Goal: Transaction & Acquisition: Download file/media

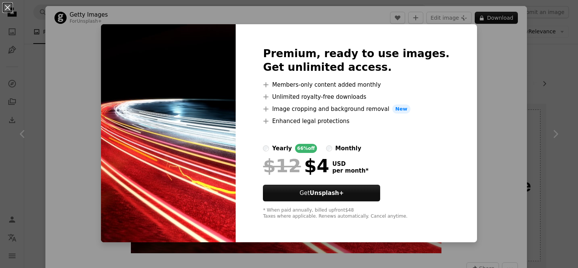
scroll to position [1025, 0]
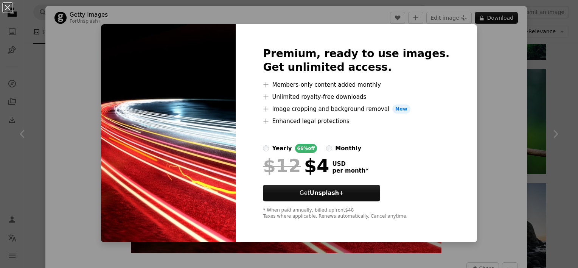
click at [478, 59] on div "An X shape Premium, ready to use images. Get unlimited access. A plus sign Memb…" at bounding box center [289, 134] width 578 height 268
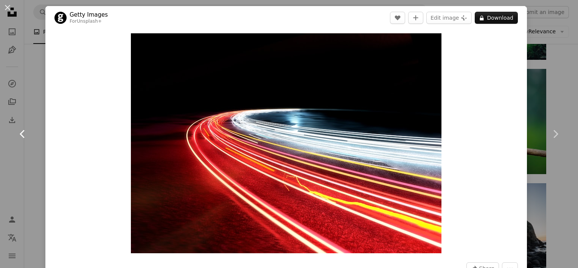
click at [23, 135] on icon "Chevron left" at bounding box center [23, 134] width 12 height 12
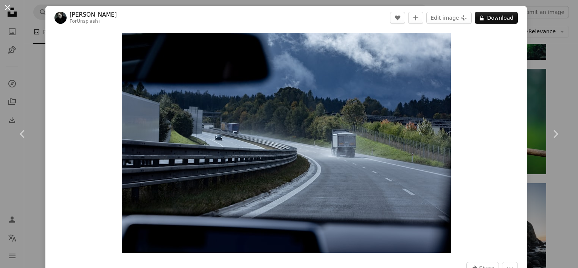
click at [9, 8] on button "An X shape" at bounding box center [7, 7] width 9 height 9
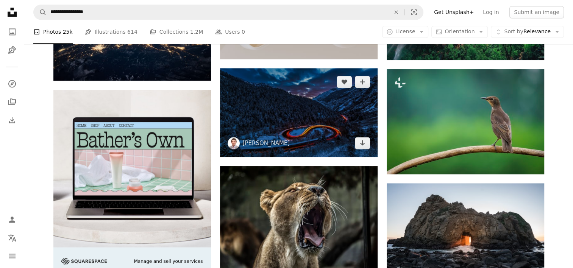
click at [293, 131] on img at bounding box center [298, 112] width 157 height 89
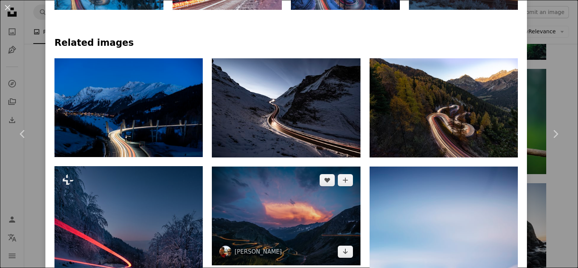
scroll to position [699, 0]
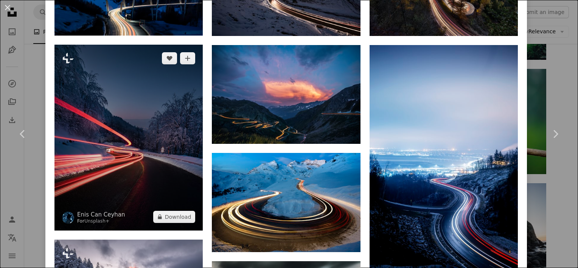
click at [102, 134] on img at bounding box center [128, 137] width 148 height 185
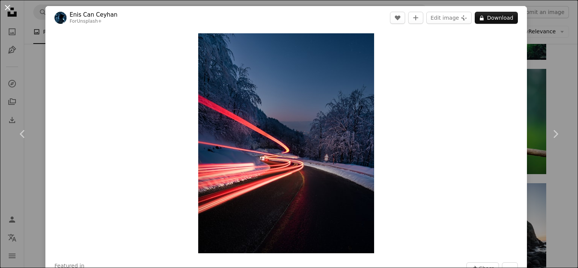
click at [12, 9] on button "An X shape" at bounding box center [7, 7] width 9 height 9
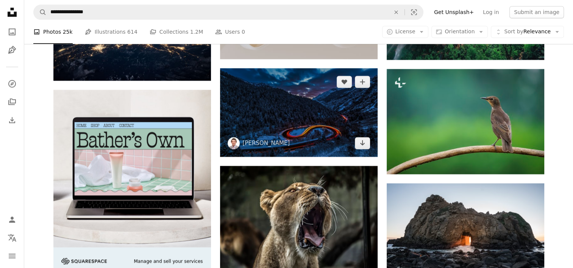
click at [303, 121] on img at bounding box center [298, 112] width 157 height 89
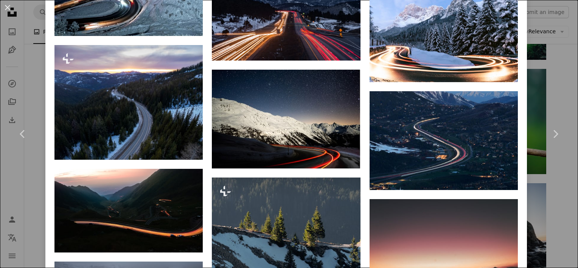
scroll to position [1209, 0]
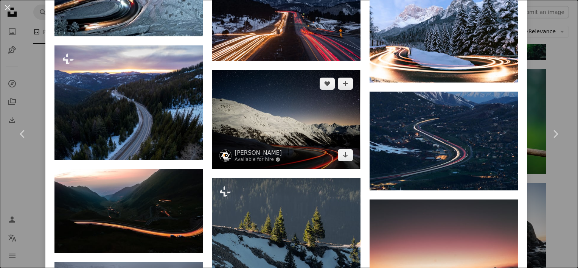
click at [326, 121] on img at bounding box center [286, 119] width 148 height 99
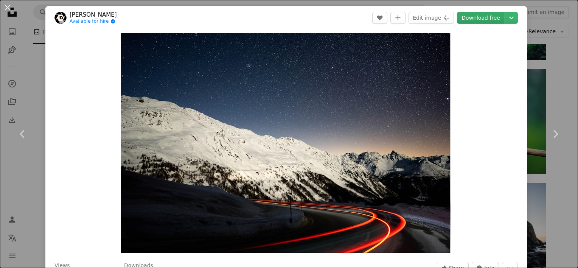
click at [467, 15] on link "Download free" at bounding box center [481, 18] width 48 height 12
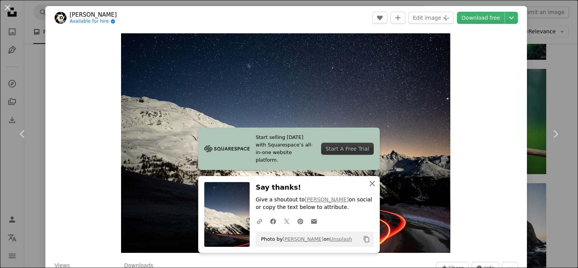
click at [370, 183] on icon "button" at bounding box center [372, 183] width 5 height 5
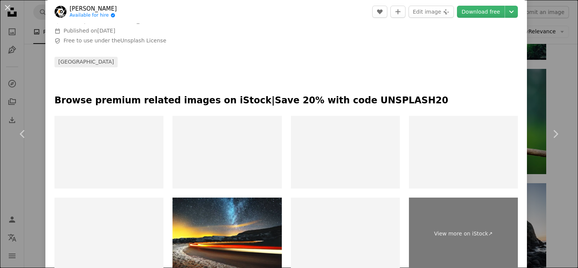
scroll to position [311, 0]
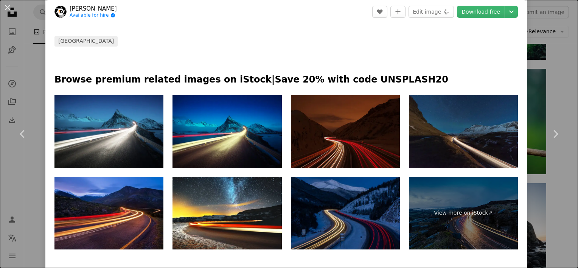
click at [353, 147] on img at bounding box center [345, 131] width 109 height 73
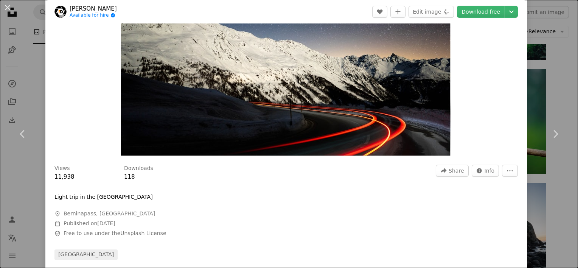
scroll to position [0, 0]
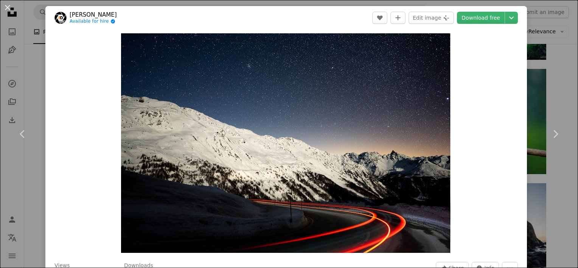
click at [475, 176] on div "Zoom in" at bounding box center [286, 143] width 482 height 227
click at [30, 125] on link "Chevron left" at bounding box center [22, 134] width 45 height 73
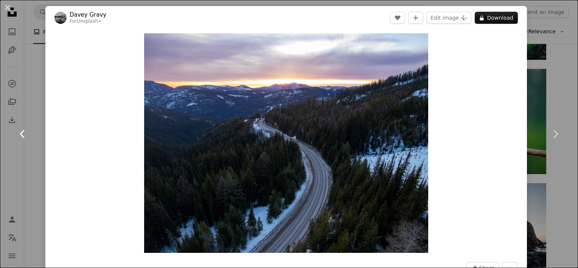
click at [30, 125] on link "Chevron left" at bounding box center [22, 134] width 45 height 73
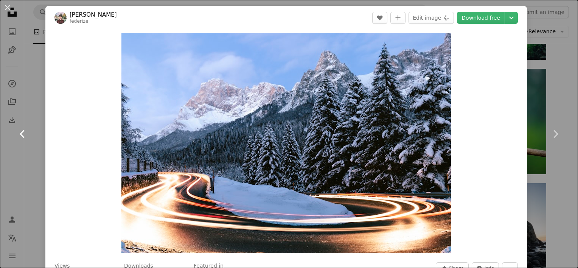
click at [30, 125] on link "Chevron left" at bounding box center [22, 134] width 45 height 73
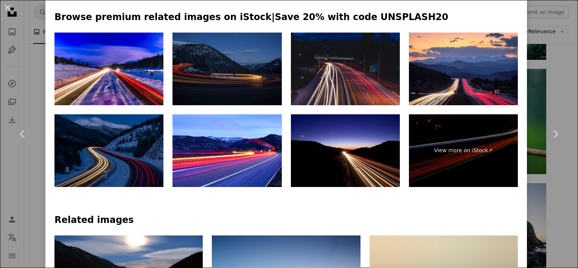
scroll to position [359, 0]
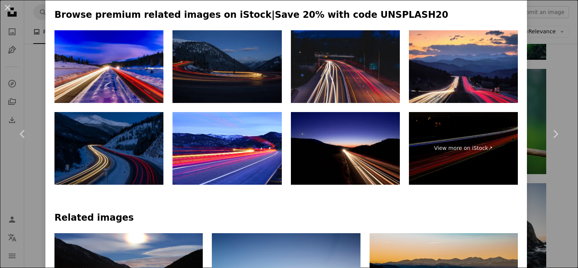
click at [119, 149] on img at bounding box center [108, 148] width 109 height 73
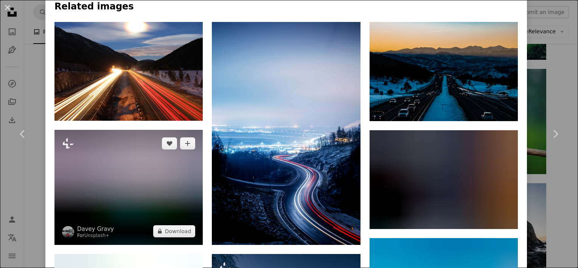
scroll to position [566, 0]
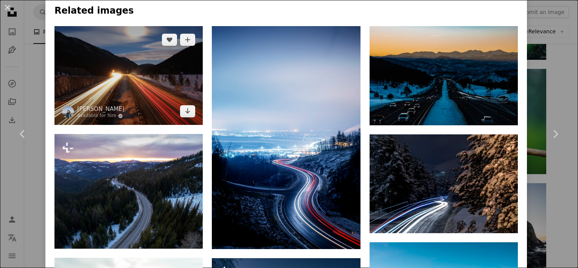
click at [143, 93] on img at bounding box center [128, 75] width 148 height 99
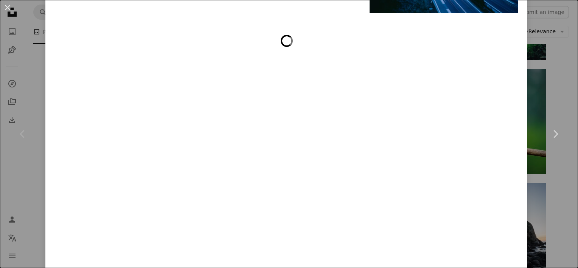
scroll to position [1710, 0]
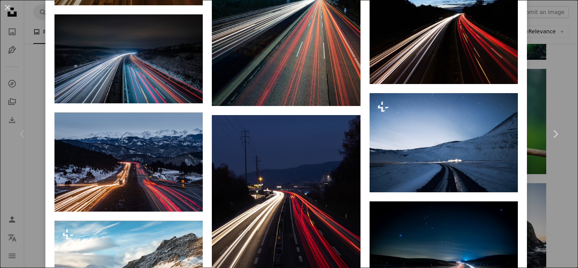
click at [9, 146] on div "Chevron left" at bounding box center [22, 134] width 45 height 73
click at [8, 163] on div "Chevron left" at bounding box center [22, 134] width 45 height 73
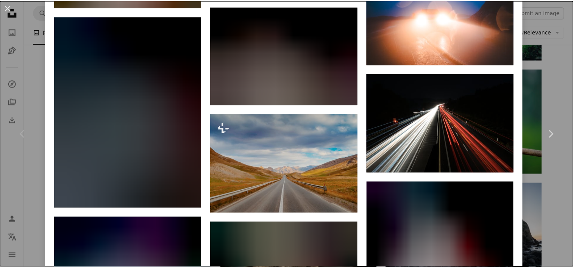
scroll to position [1182, 0]
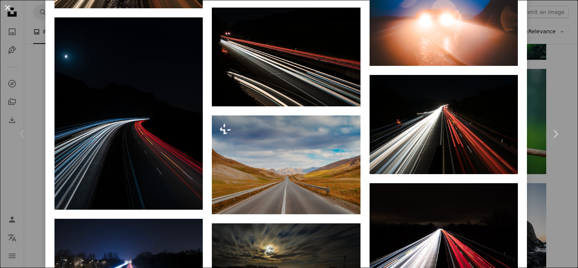
click at [8, 4] on button "An X shape" at bounding box center [7, 7] width 9 height 9
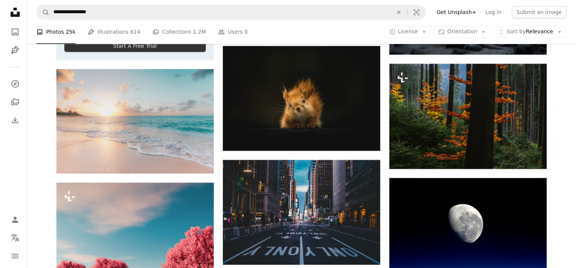
scroll to position [1259, 0]
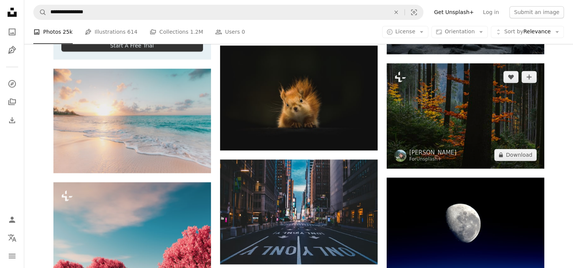
click at [474, 137] on img at bounding box center [464, 115] width 157 height 105
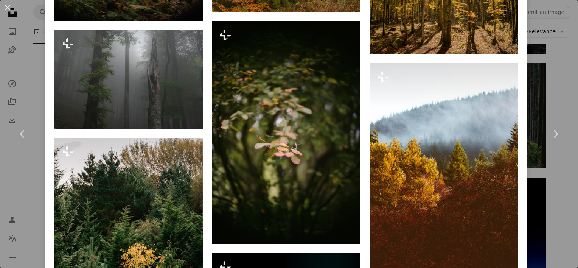
scroll to position [1768, 0]
click at [12, 192] on div "An X shape Chevron left Chevron right [PERSON_NAME] For Unsplash+ A heart A plu…" at bounding box center [289, 134] width 578 height 268
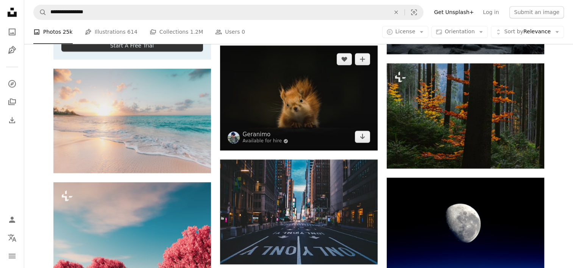
click at [298, 111] on img at bounding box center [298, 97] width 157 height 105
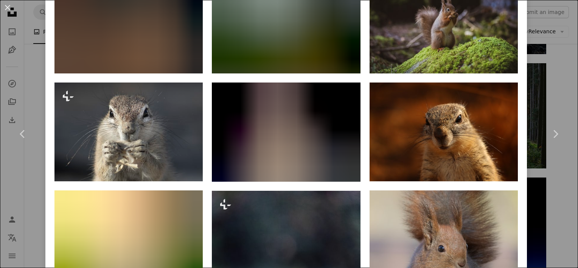
scroll to position [971, 0]
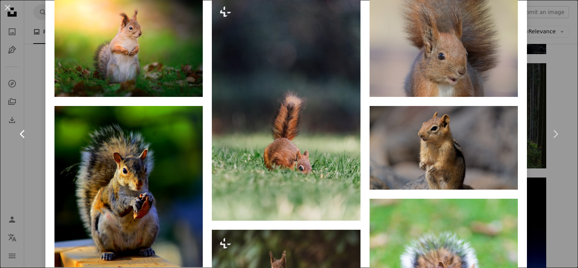
click at [3, 100] on link "Chevron left" at bounding box center [22, 134] width 45 height 73
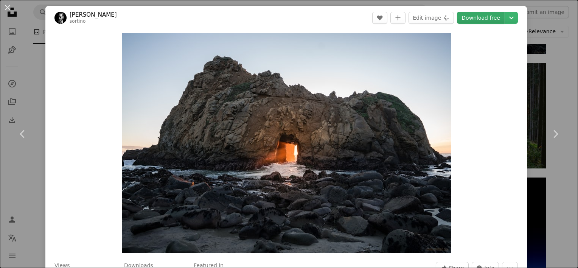
click at [479, 23] on link "Download free" at bounding box center [481, 18] width 48 height 12
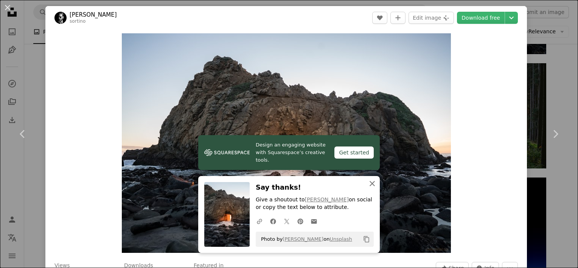
click at [371, 184] on icon "An X shape" at bounding box center [372, 183] width 9 height 9
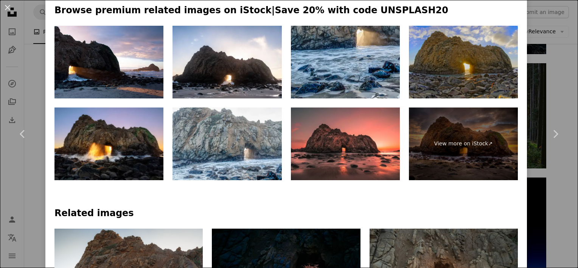
scroll to position [425, 0]
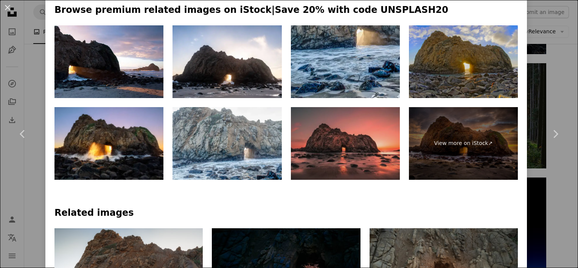
click at [353, 161] on img at bounding box center [345, 143] width 109 height 73
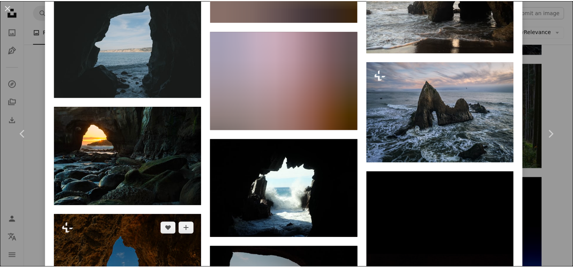
scroll to position [2390, 0]
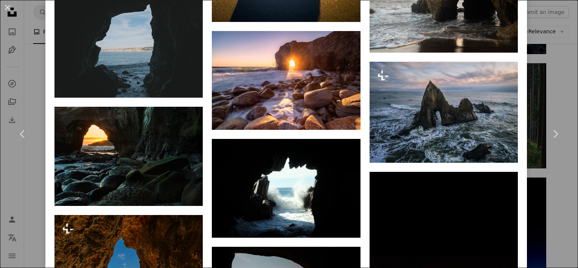
click at [14, 25] on div "An X shape Chevron left Chevron right [PERSON_NAME] A heart A plus sign Edit im…" at bounding box center [289, 134] width 578 height 268
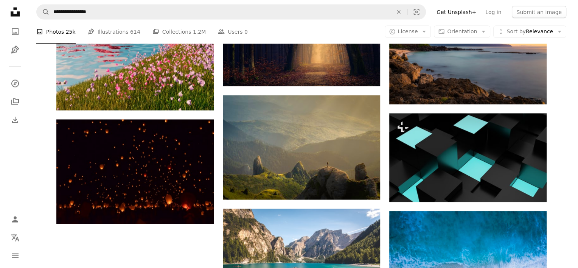
scroll to position [1602, 0]
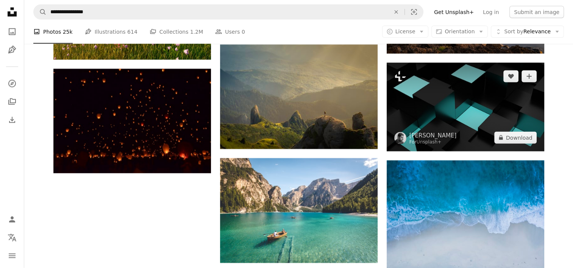
click at [442, 120] on img at bounding box center [464, 107] width 157 height 89
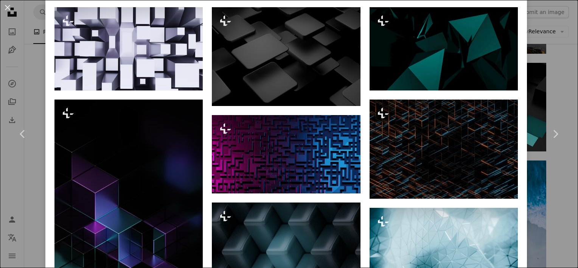
scroll to position [381, 0]
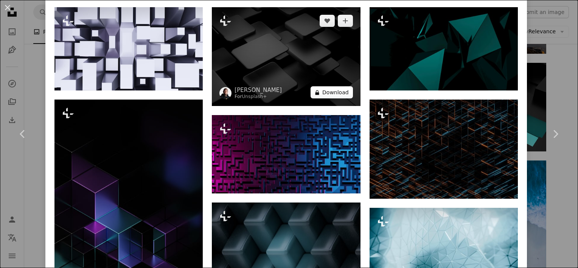
click at [326, 89] on button "A lock Download" at bounding box center [332, 92] width 42 height 12
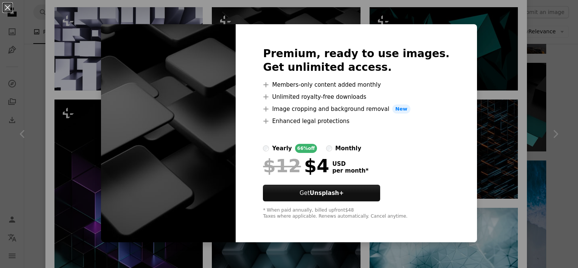
click at [315, 23] on div "An X shape Premium, ready to use images. Get unlimited access. A plus sign Memb…" at bounding box center [289, 134] width 578 height 268
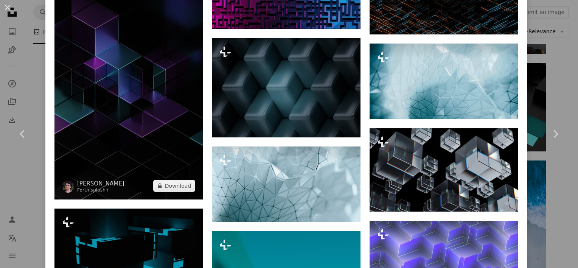
scroll to position [545, 0]
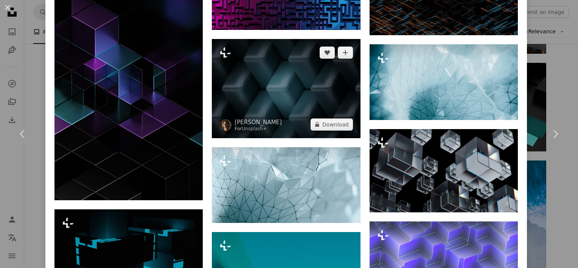
click at [265, 61] on img at bounding box center [286, 88] width 148 height 99
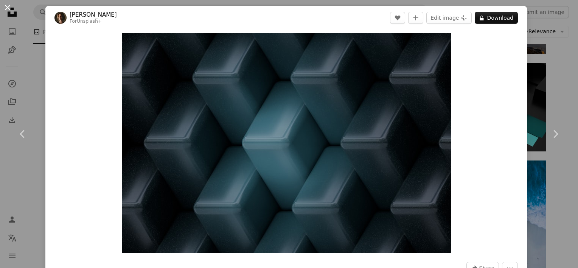
click at [11, 9] on button "An X shape" at bounding box center [7, 7] width 9 height 9
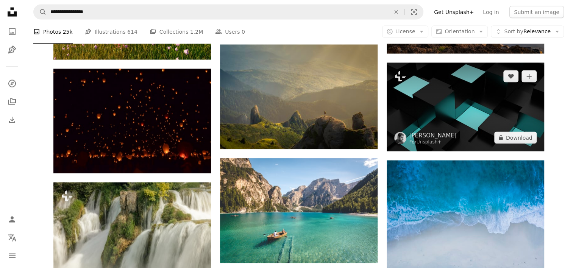
click at [483, 84] on img at bounding box center [464, 107] width 157 height 89
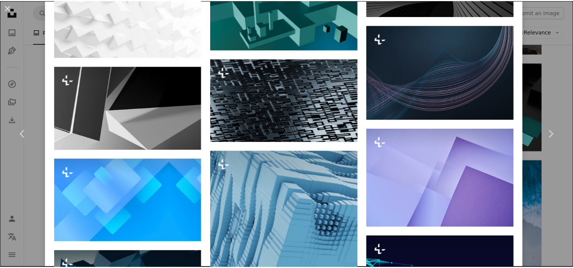
scroll to position [1298, 0]
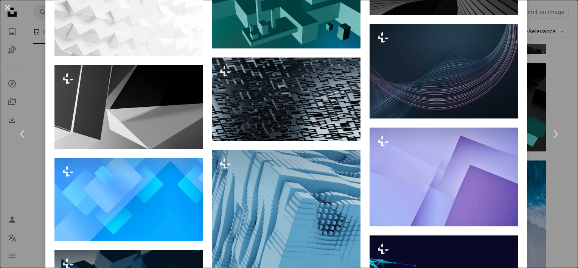
click at [9, 3] on button "An X shape" at bounding box center [7, 7] width 9 height 9
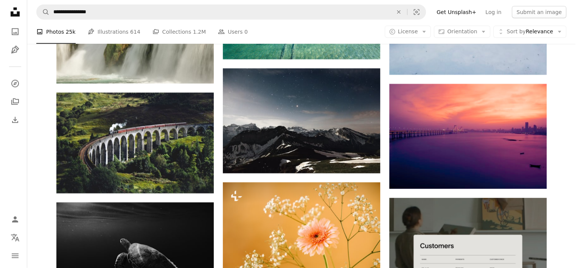
scroll to position [1809, 0]
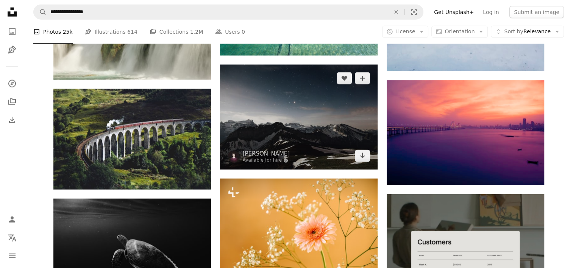
click at [246, 137] on img at bounding box center [298, 117] width 157 height 105
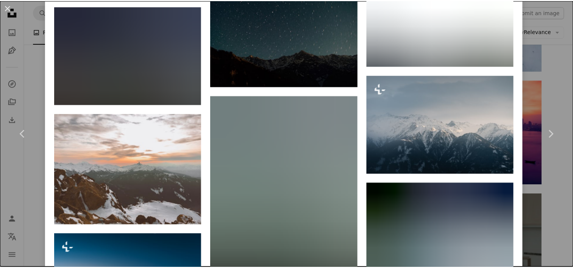
scroll to position [1841, 0]
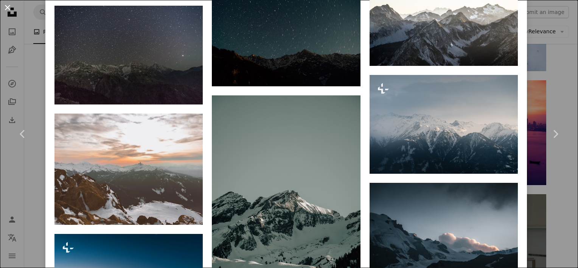
click at [12, 5] on button "An X shape" at bounding box center [7, 7] width 9 height 9
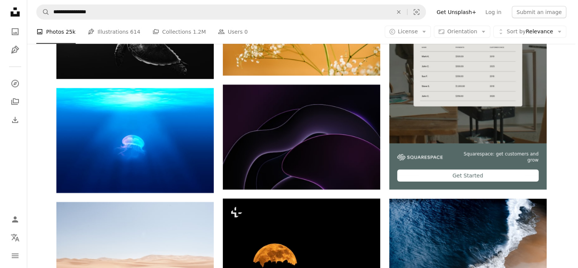
scroll to position [2016, 0]
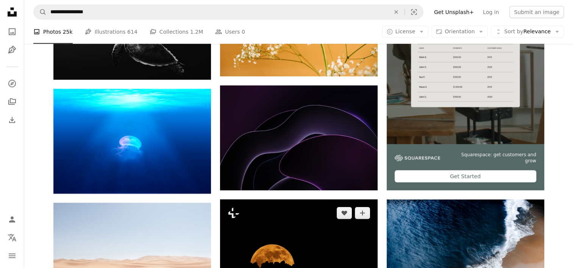
click at [289, 238] on img at bounding box center [298, 251] width 157 height 105
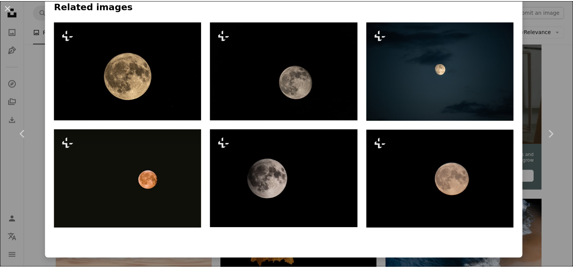
scroll to position [560, 0]
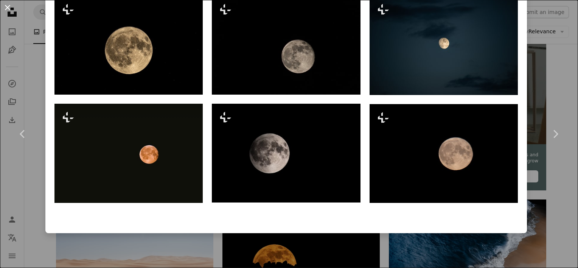
click at [5, 11] on button "An X shape" at bounding box center [7, 7] width 9 height 9
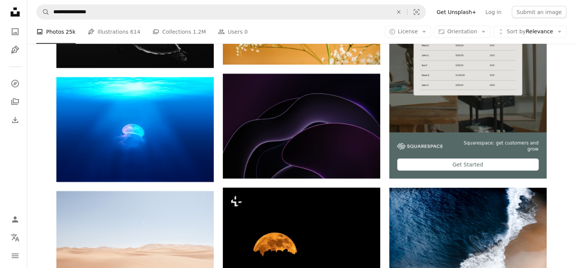
scroll to position [2027, 0]
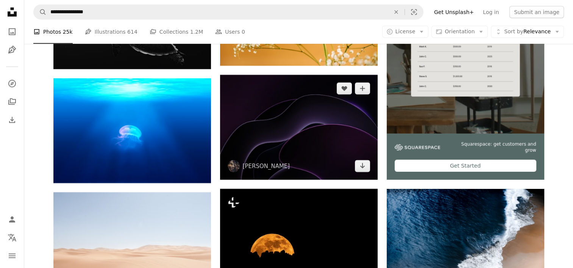
click at [296, 131] on img at bounding box center [298, 127] width 157 height 105
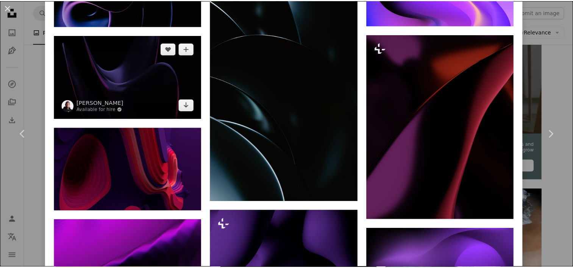
scroll to position [1294, 0]
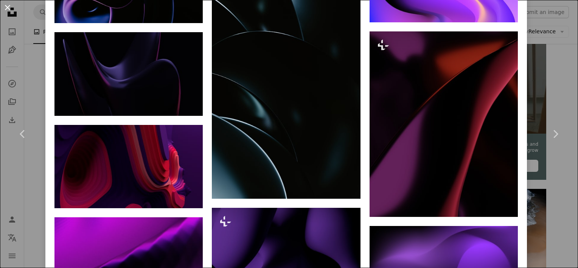
click at [4, 5] on button "An X shape" at bounding box center [7, 7] width 9 height 9
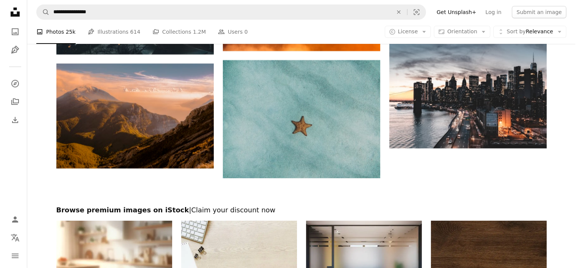
scroll to position [2500, 0]
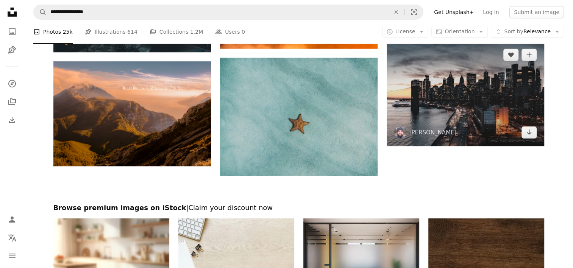
click at [436, 117] on img at bounding box center [464, 93] width 157 height 105
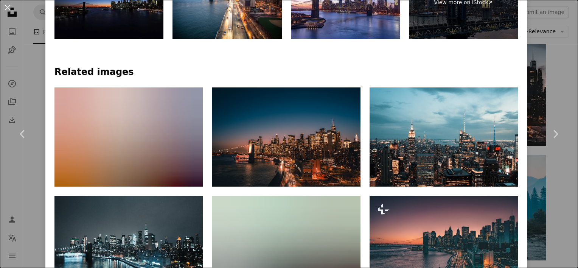
scroll to position [543, 0]
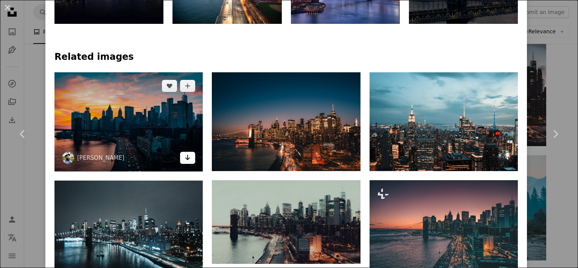
click at [181, 153] on link "Arrow pointing down" at bounding box center [187, 158] width 15 height 12
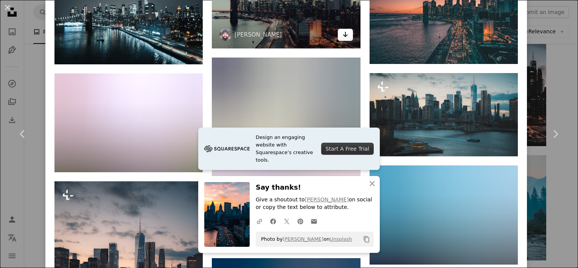
scroll to position [808, 0]
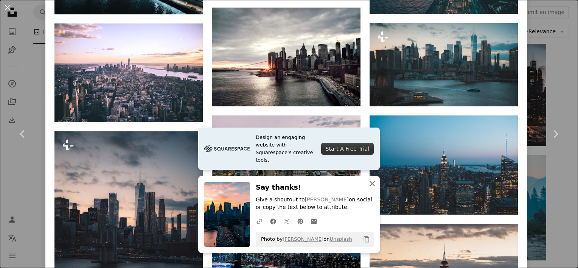
click at [371, 182] on icon "button" at bounding box center [372, 183] width 5 height 5
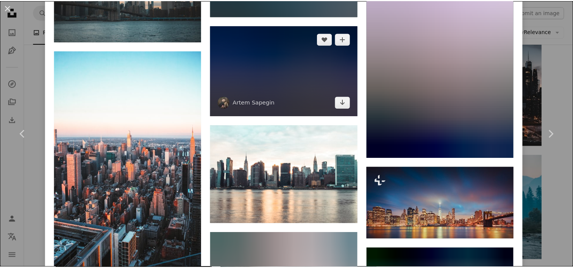
scroll to position [1621, 0]
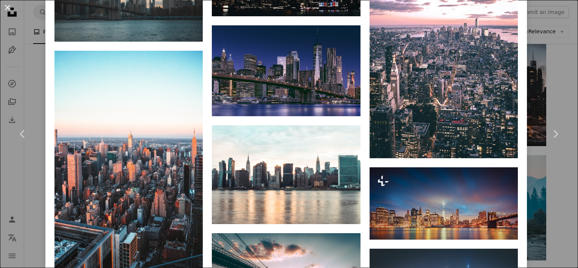
click at [8, 9] on button "An X shape" at bounding box center [7, 7] width 9 height 9
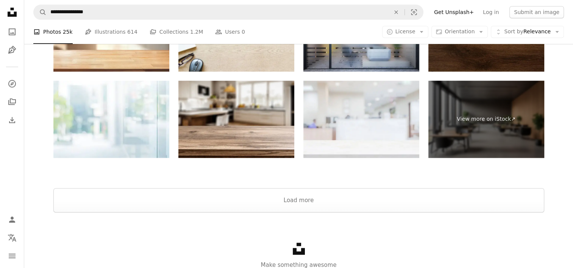
scroll to position [3574, 0]
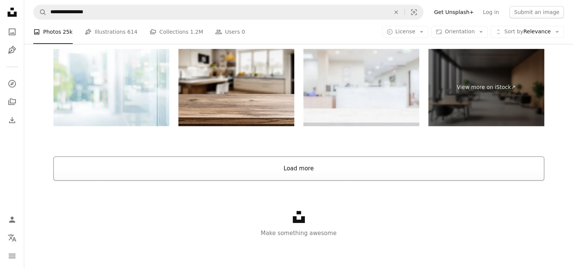
click at [296, 171] on button "Load more" at bounding box center [298, 168] width 490 height 24
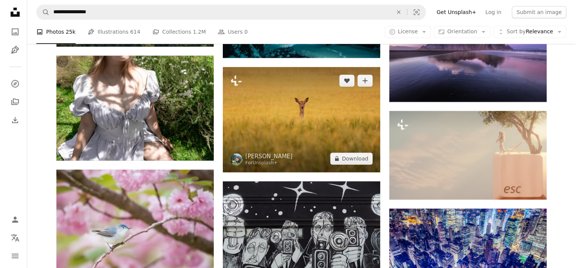
scroll to position [3435, 0]
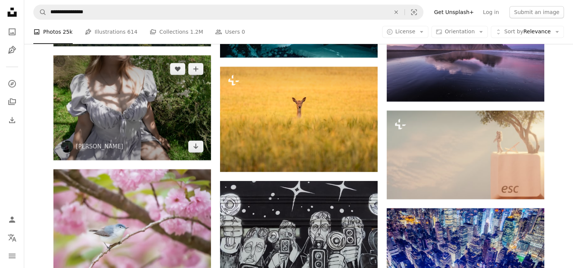
click at [189, 103] on img at bounding box center [131, 107] width 157 height 105
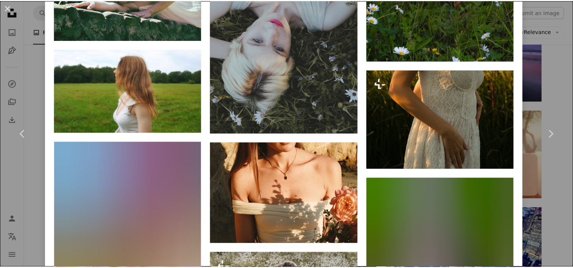
scroll to position [1582, 0]
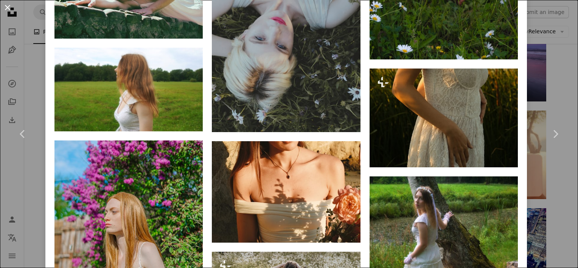
click at [5, 10] on button "An X shape" at bounding box center [7, 7] width 9 height 9
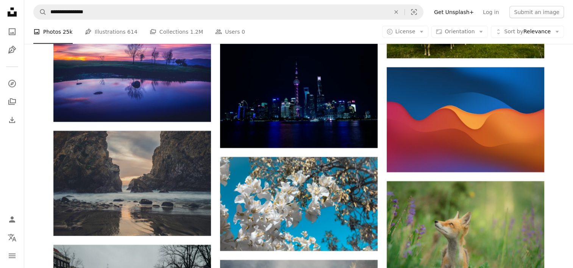
scroll to position [5061, 0]
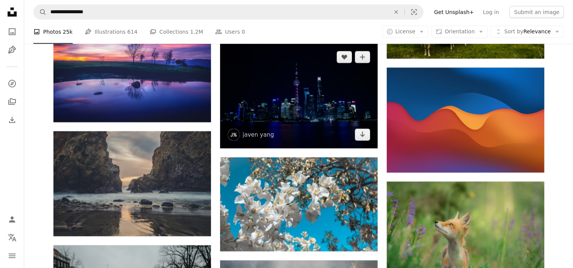
click at [250, 129] on img at bounding box center [298, 96] width 157 height 105
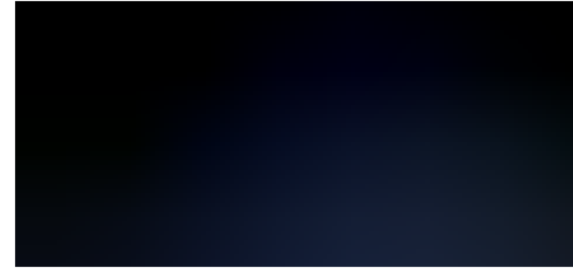
scroll to position [5061, 0]
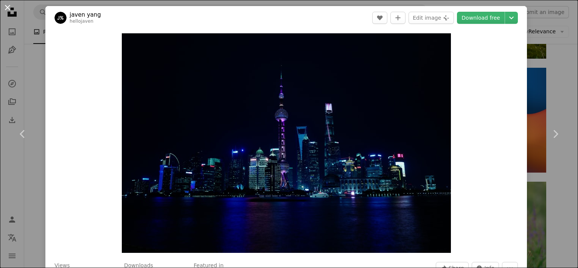
click at [6, 8] on button "An X shape" at bounding box center [7, 7] width 9 height 9
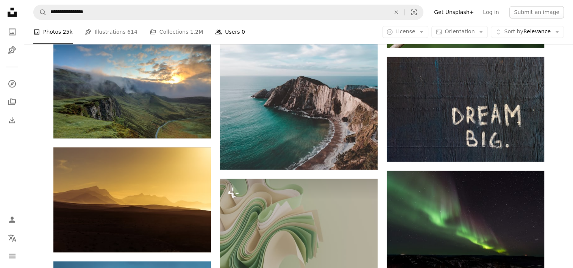
scroll to position [6848, 0]
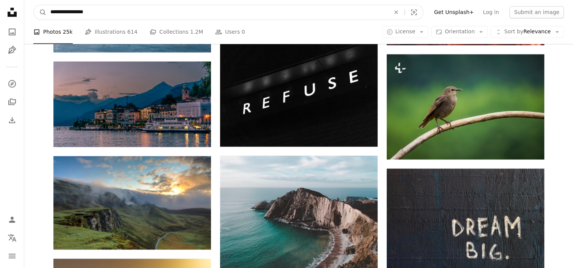
click at [207, 12] on input "**********" at bounding box center [217, 12] width 341 height 14
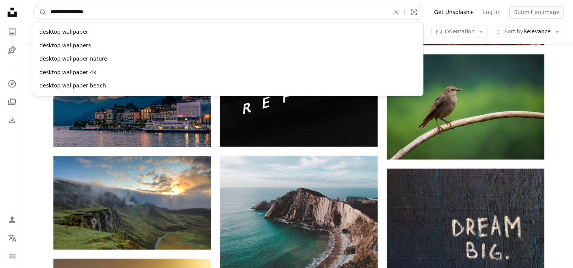
click at [207, 12] on input "**********" at bounding box center [217, 12] width 341 height 14
type input "****"
click at [34, 5] on button "A magnifying glass" at bounding box center [40, 12] width 13 height 14
